Goal: Book appointment/travel/reservation

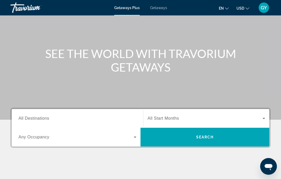
scroll to position [36, 0]
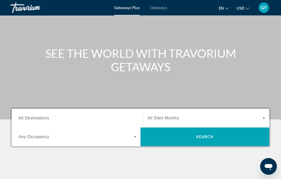
click at [30, 121] on div "Destination All Destinations" at bounding box center [77, 118] width 118 height 15
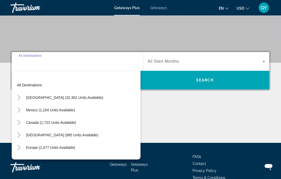
scroll to position [102, 0]
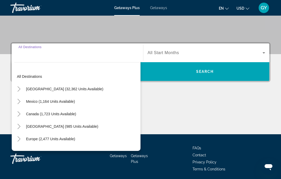
click at [19, 89] on icon "Toggle United States (32,362 units available)" at bounding box center [18, 88] width 5 height 5
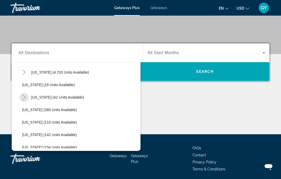
scroll to position [94, 0]
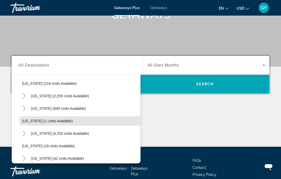
scroll to position [43, 0]
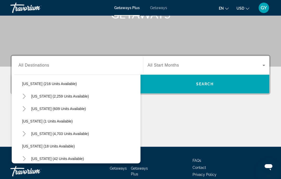
click at [24, 133] on icon "Toggle Florida (4,703 units available)" at bounding box center [24, 133] width 5 height 5
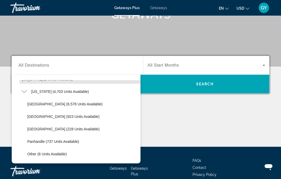
scroll to position [88, 0]
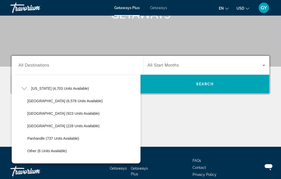
click at [33, 114] on span "[GEOGRAPHIC_DATA] (923 units available)" at bounding box center [63, 113] width 72 height 4
type input "**********"
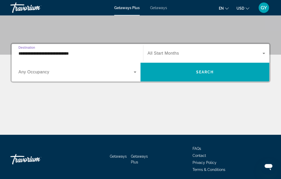
scroll to position [102, 0]
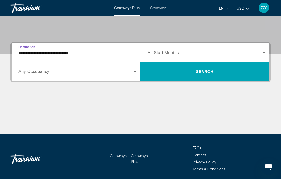
click at [206, 71] on span "Search" at bounding box center [205, 72] width 18 height 4
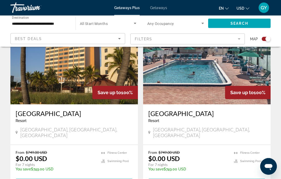
scroll to position [389, 0]
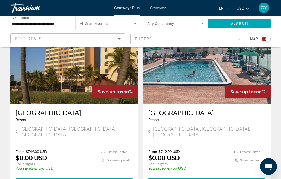
click at [75, 88] on img "Main content" at bounding box center [74, 61] width 128 height 83
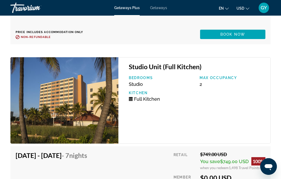
scroll to position [1336, 0]
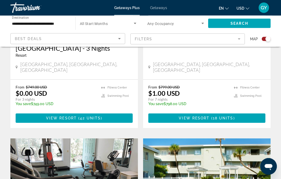
scroll to position [649, 0]
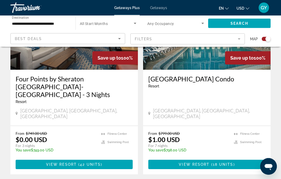
scroll to position [121, 0]
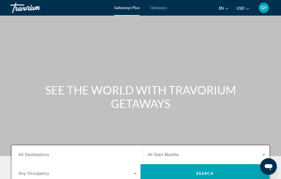
click at [46, 155] on span "All Destinations" at bounding box center [33, 155] width 31 height 4
click at [46, 155] on input "Destination All Destinations" at bounding box center [77, 155] width 118 height 6
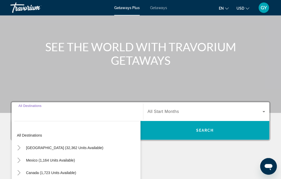
scroll to position [121, 0]
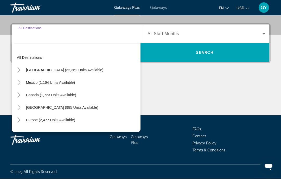
click at [21, 71] on icon "Toggle United States (32,362 units available)" at bounding box center [18, 70] width 5 height 5
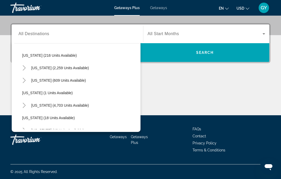
scroll to position [40, 0]
click at [25, 106] on icon "Toggle Florida (4,703 units available)" at bounding box center [24, 105] width 3 height 5
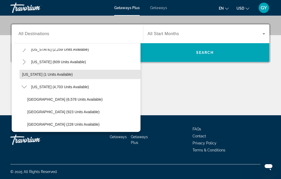
scroll to position [58, 0]
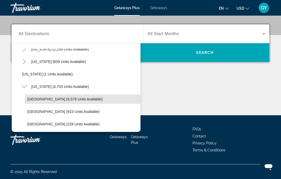
click at [43, 99] on span "[GEOGRAPHIC_DATA] (6,578 units available)" at bounding box center [64, 99] width 75 height 4
type input "**********"
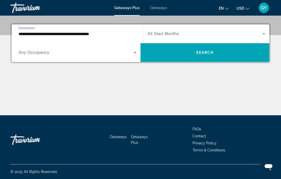
click at [200, 53] on span "Search" at bounding box center [205, 53] width 18 height 4
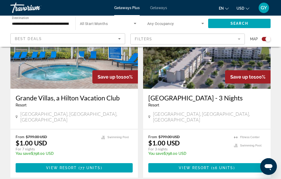
scroll to position [1191, 0]
